Goal: Task Accomplishment & Management: Use online tool/utility

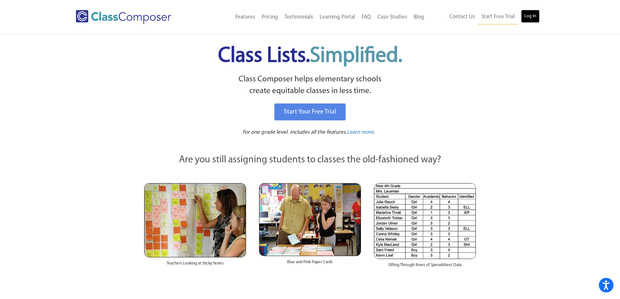
click at [531, 21] on link "Log In" at bounding box center [530, 16] width 19 height 13
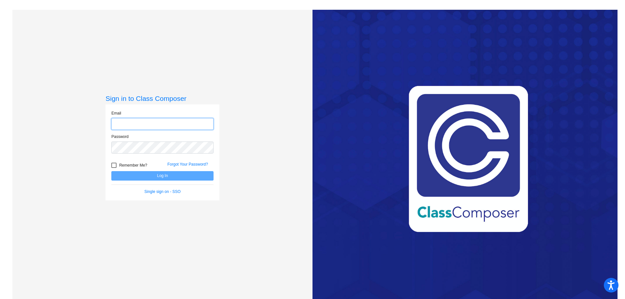
click at [199, 125] on input "email" at bounding box center [162, 124] width 102 height 12
type input "ajoy@monomoy.edu"
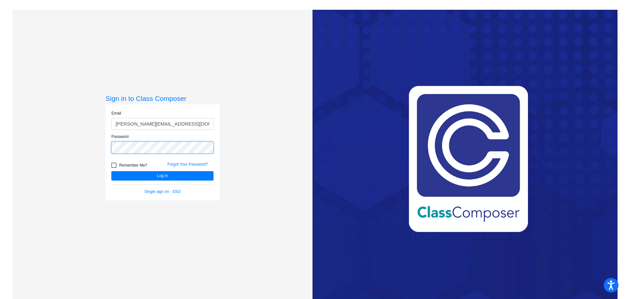
click at [111, 171] on button "Log In" at bounding box center [162, 175] width 102 height 9
click at [127, 174] on button "Log In" at bounding box center [162, 175] width 102 height 9
click at [111, 171] on button "Log In" at bounding box center [162, 175] width 102 height 9
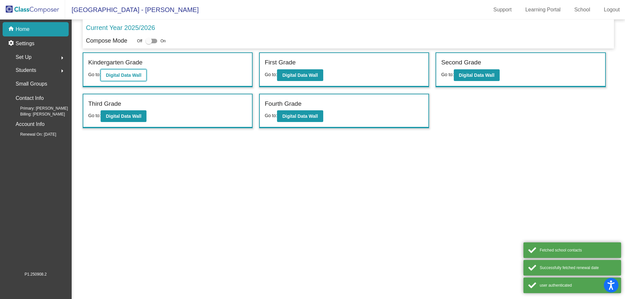
click at [116, 74] on b "Digital Data Wall" at bounding box center [123, 75] width 35 height 5
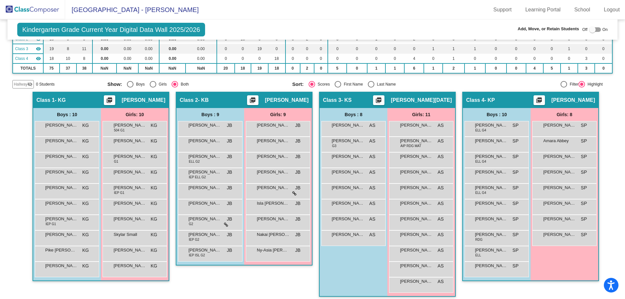
scroll to position [79, 0]
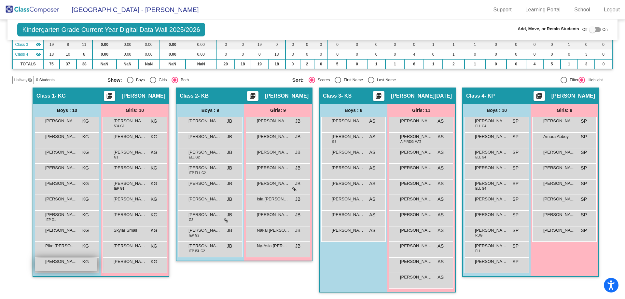
click at [69, 265] on div "Theodore Caparelliotis KG lock do_not_disturb_alt" at bounding box center [66, 264] width 62 height 13
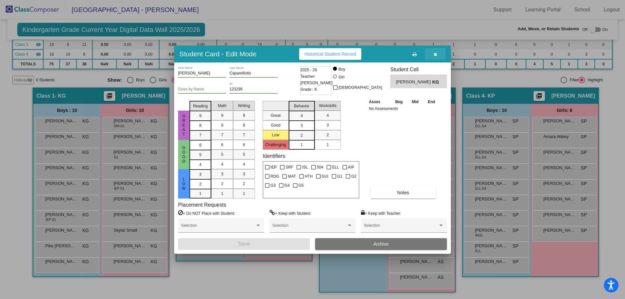
click at [438, 55] on button "button" at bounding box center [435, 54] width 21 height 12
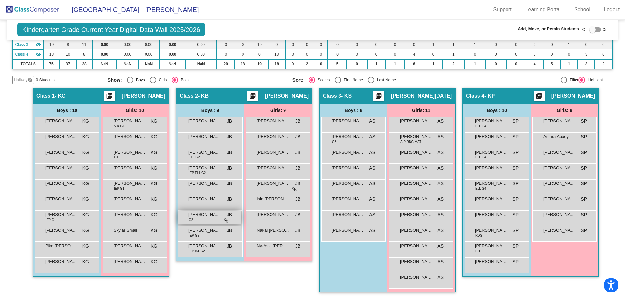
click at [201, 215] on span "Theo Telesmanick" at bounding box center [204, 215] width 33 height 7
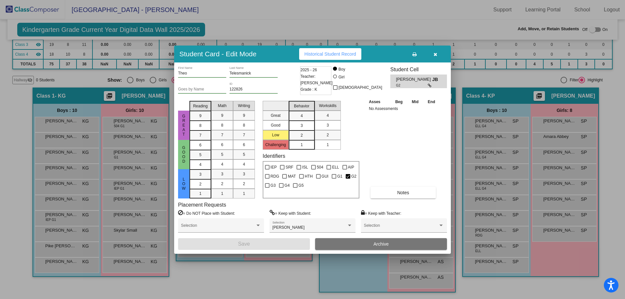
click at [436, 57] on button "button" at bounding box center [435, 54] width 21 height 12
